Goal: Transaction & Acquisition: Purchase product/service

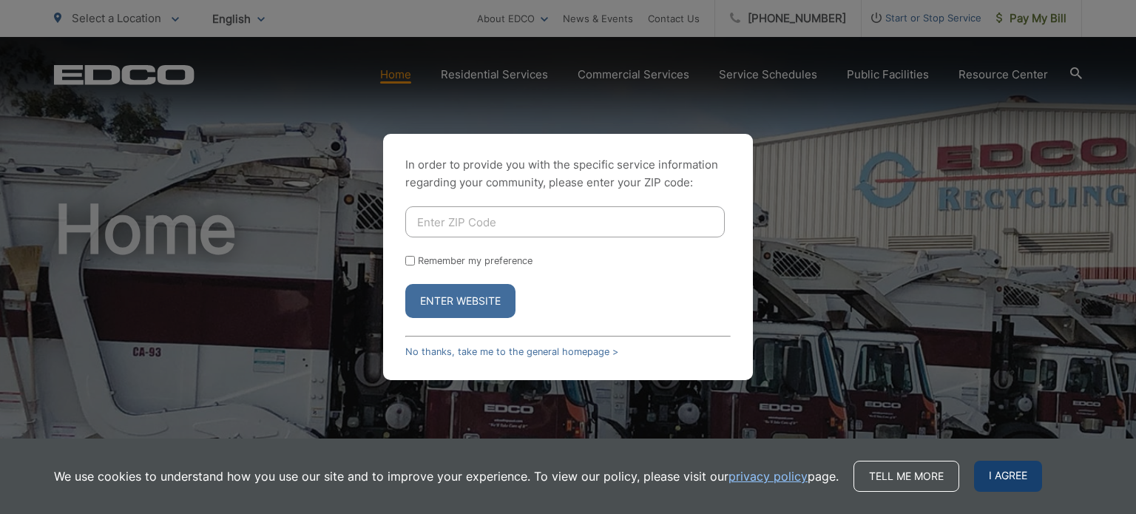
click at [1011, 479] on span "I agree" at bounding box center [1008, 476] width 68 height 31
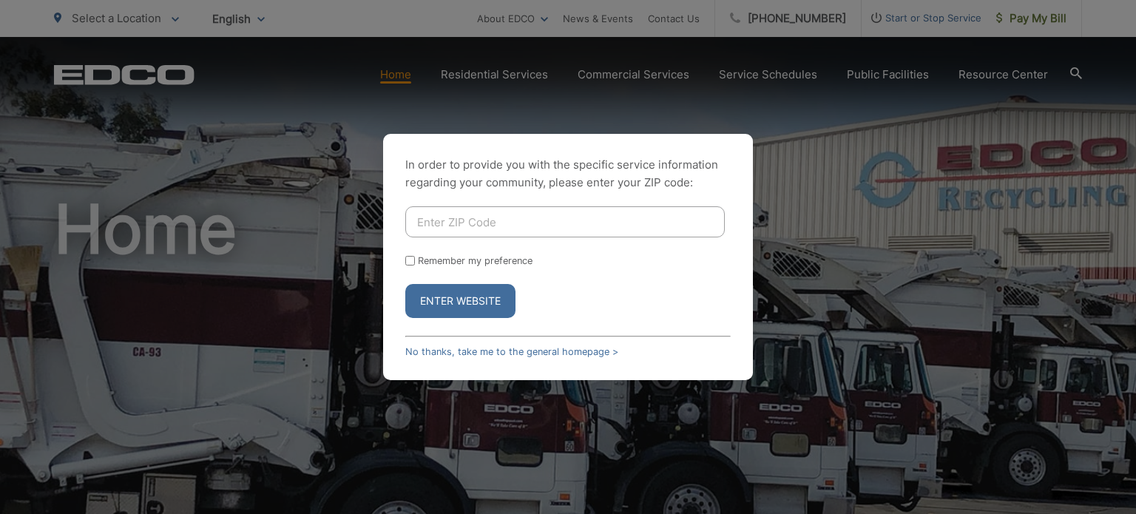
click at [491, 221] on input "Enter ZIP Code" at bounding box center [565, 221] width 320 height 31
type input "92081"
click at [410, 259] on input "Remember my preference" at bounding box center [410, 261] width 10 height 10
checkbox input "true"
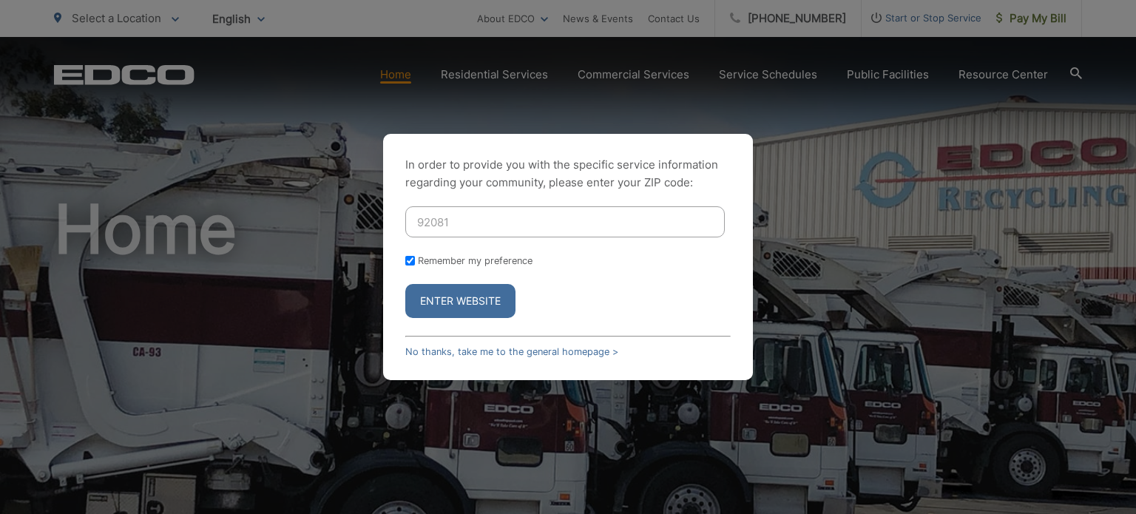
click at [430, 294] on button "Enter Website" at bounding box center [460, 301] width 110 height 34
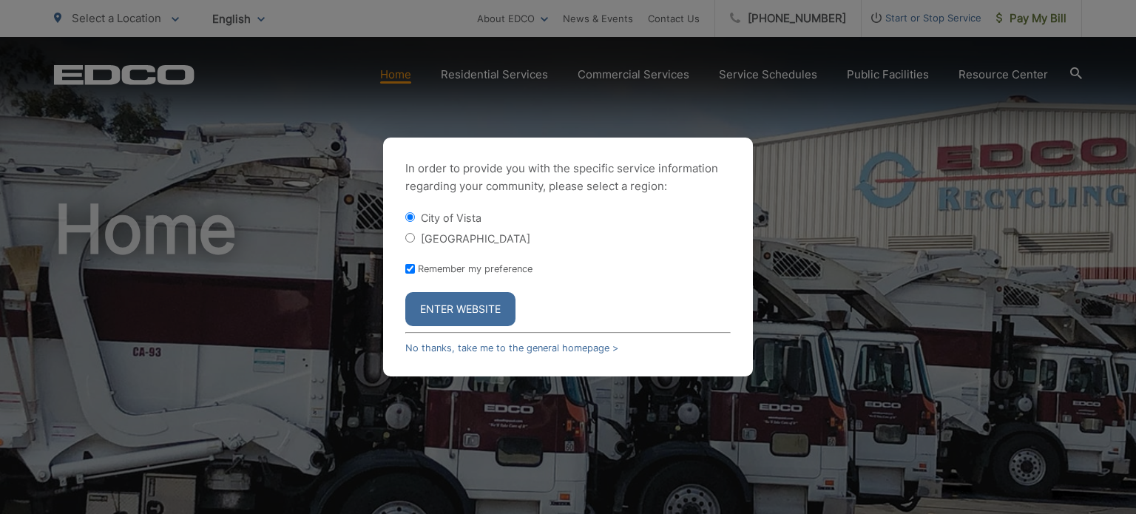
click at [454, 303] on button "Enter Website" at bounding box center [460, 309] width 110 height 34
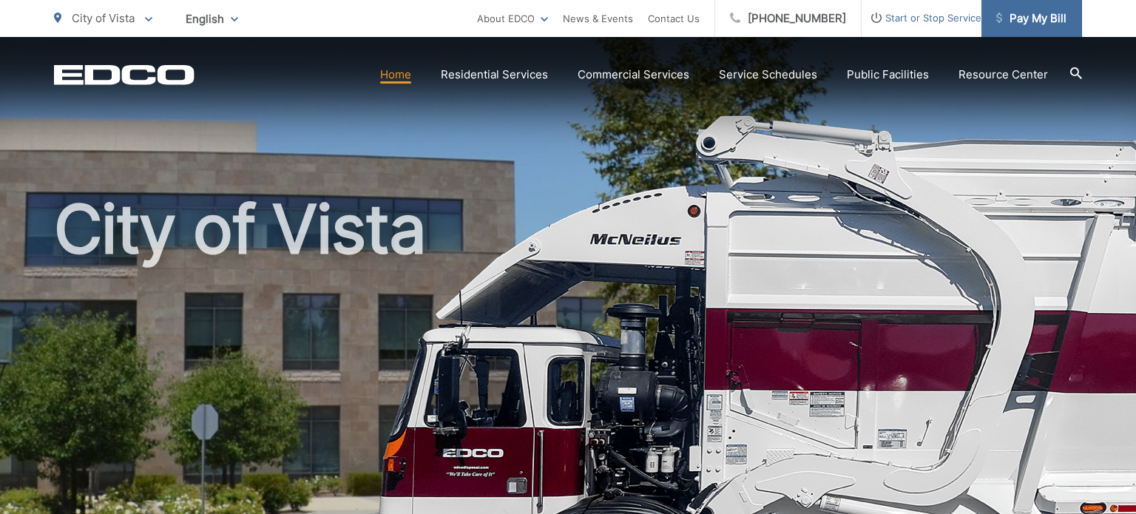
click at [1048, 13] on span "Pay My Bill" at bounding box center [1032, 19] width 70 height 18
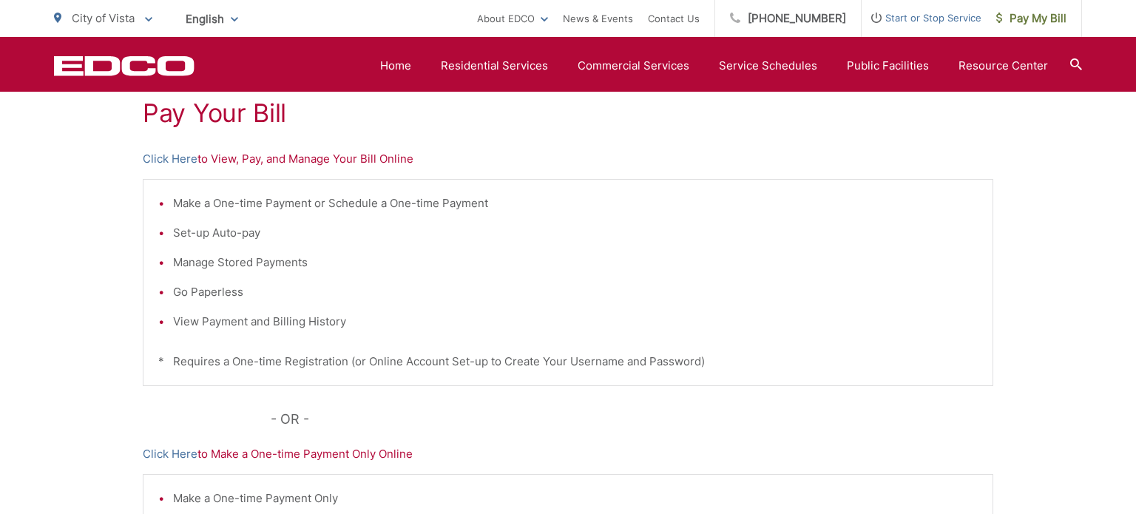
scroll to position [272, 0]
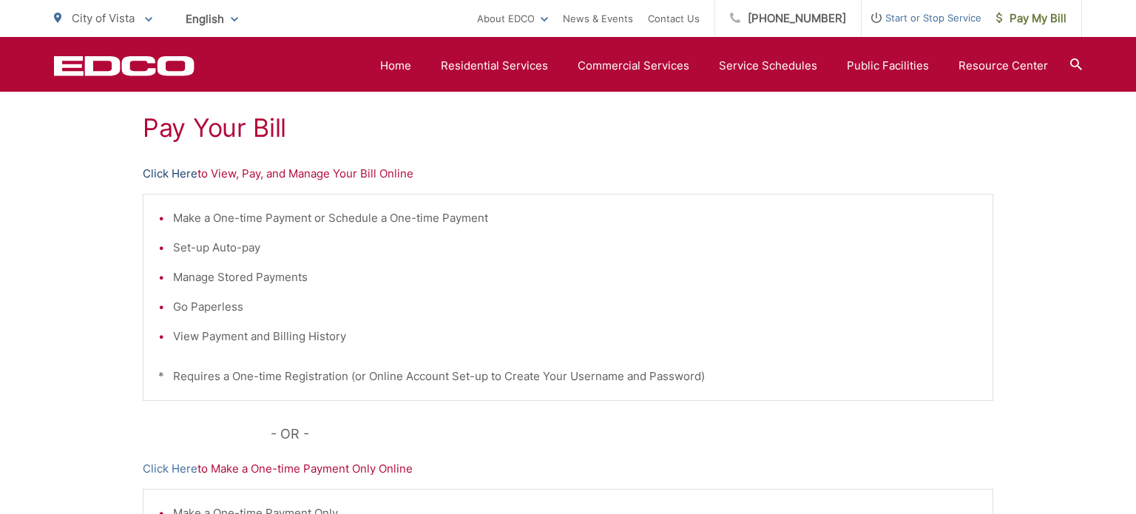
click at [180, 169] on link "Click Here" at bounding box center [170, 174] width 55 height 18
